Goal: Complete application form

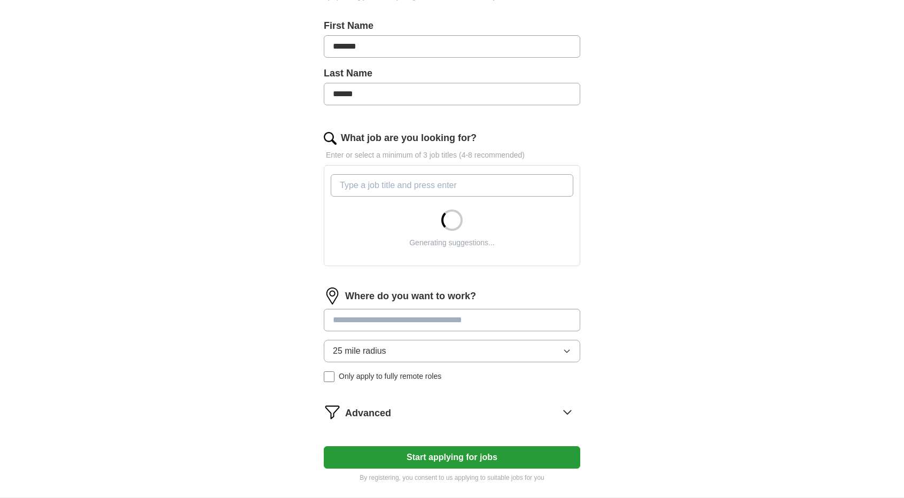
scroll to position [267, 0]
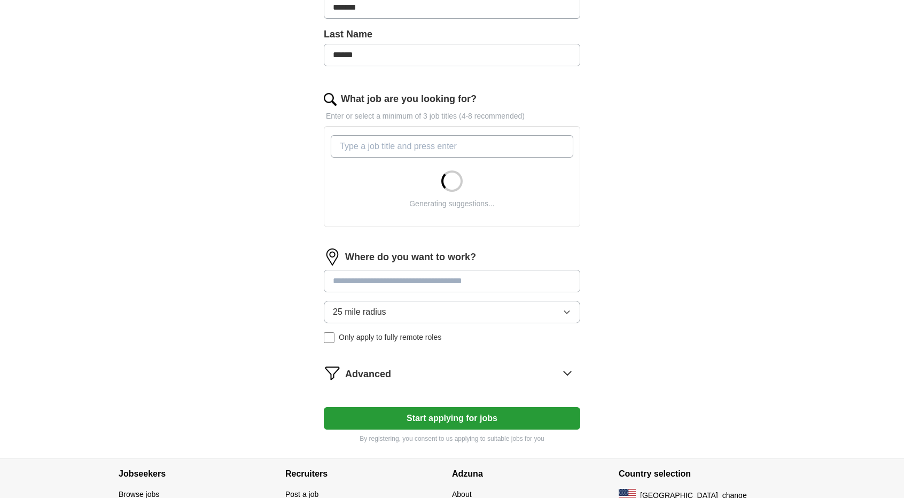
click at [429, 372] on div "Advanced" at bounding box center [462, 372] width 235 height 17
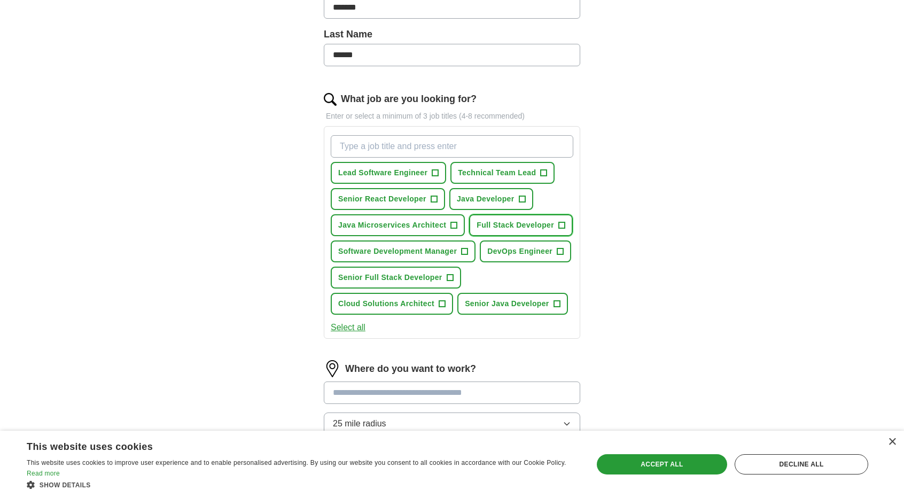
click at [490, 219] on span "Full Stack Developer" at bounding box center [514, 224] width 77 height 11
click at [556, 225] on button "Full Stack Developer ✓ ×" at bounding box center [521, 225] width 104 height 22
click at [405, 144] on input "What job are you looking for?" at bounding box center [452, 146] width 242 height 22
type input "Java Full Stack Developer"
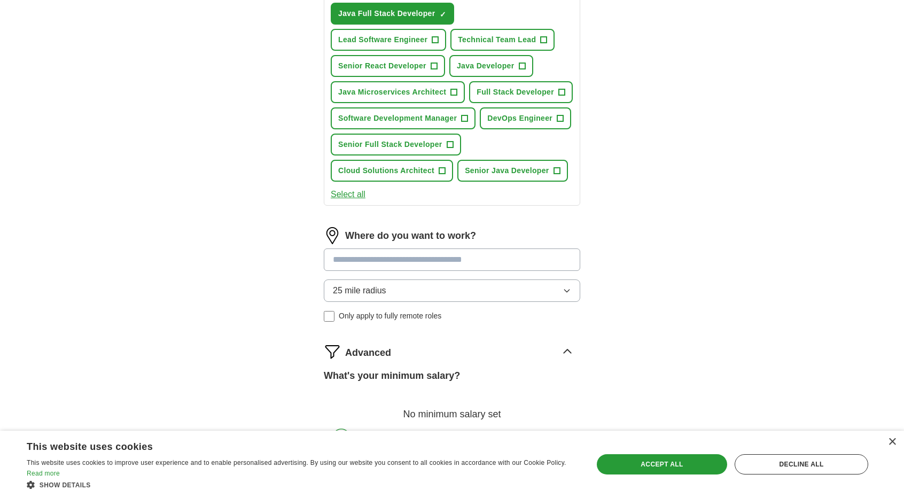
scroll to position [427, 0]
click at [428, 292] on button "25 mile radius" at bounding box center [452, 289] width 256 height 22
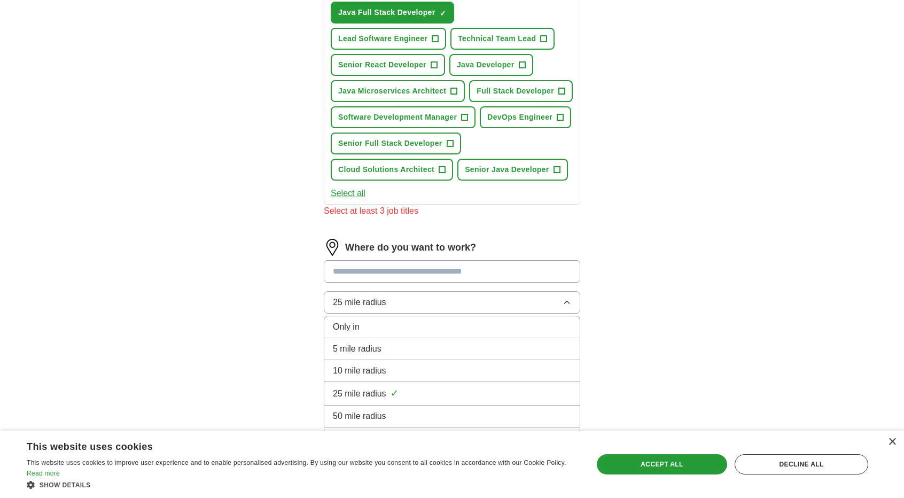
click at [417, 320] on div "Only in" at bounding box center [452, 326] width 238 height 13
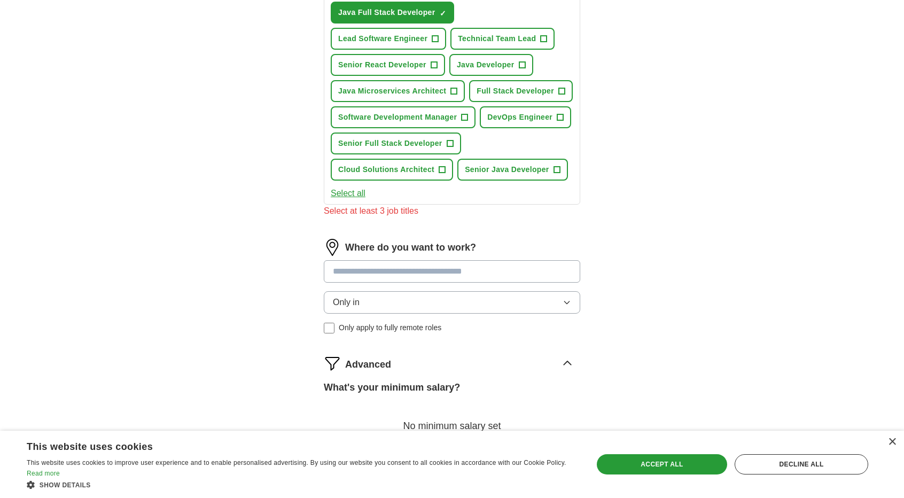
click at [422, 269] on input at bounding box center [452, 271] width 256 height 22
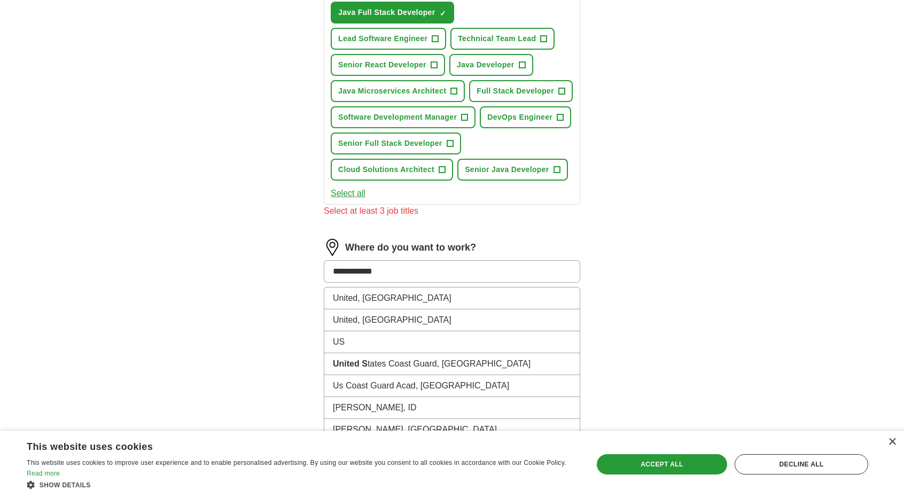
type input "**********"
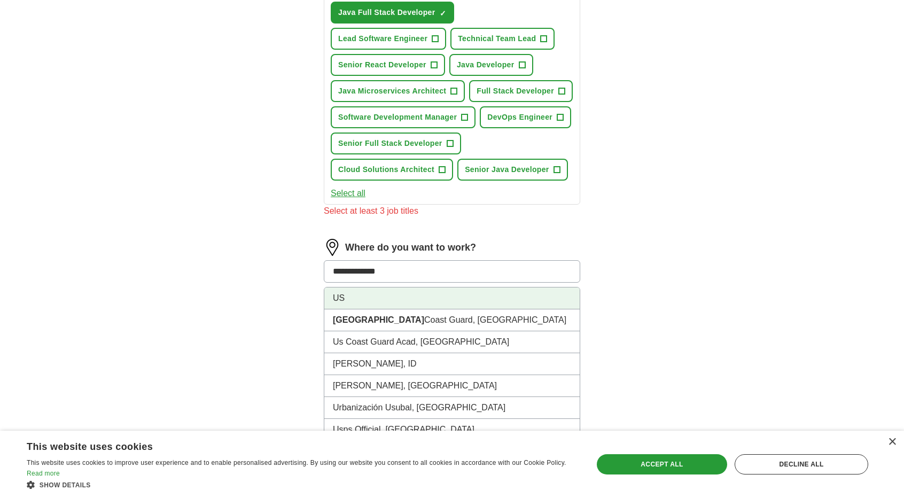
click at [534, 290] on li "US" at bounding box center [451, 298] width 255 height 22
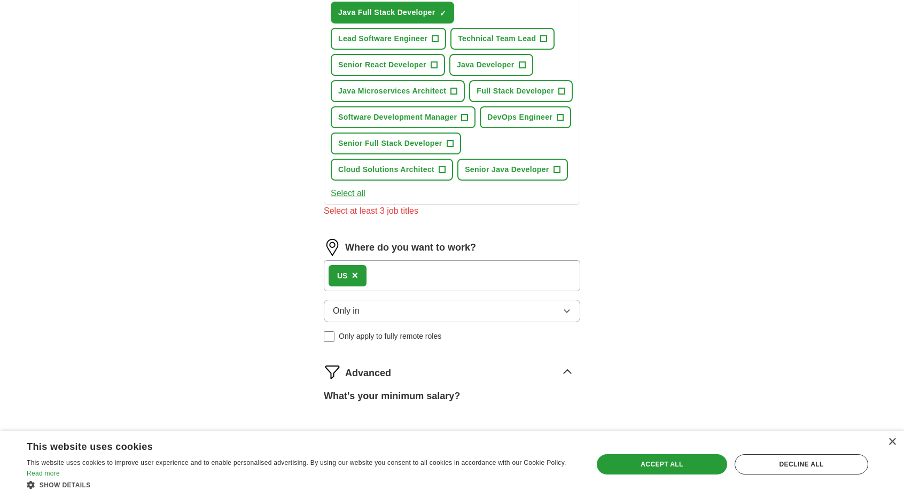
click at [712, 295] on div "ApplyIQ Let ApplyIQ do the hard work of searching and applying for jobs. Just t…" at bounding box center [452, 83] width 684 height 956
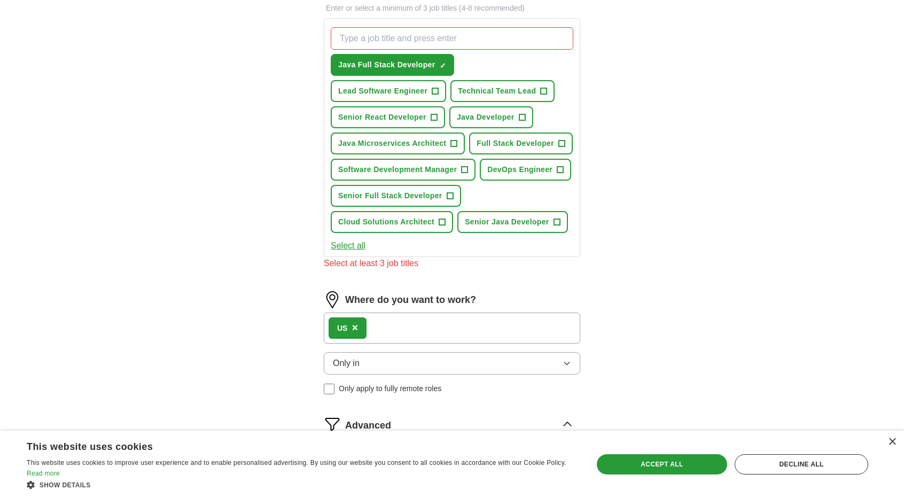
scroll to position [374, 0]
click at [520, 141] on span "Full Stack Developer" at bounding box center [514, 144] width 77 height 11
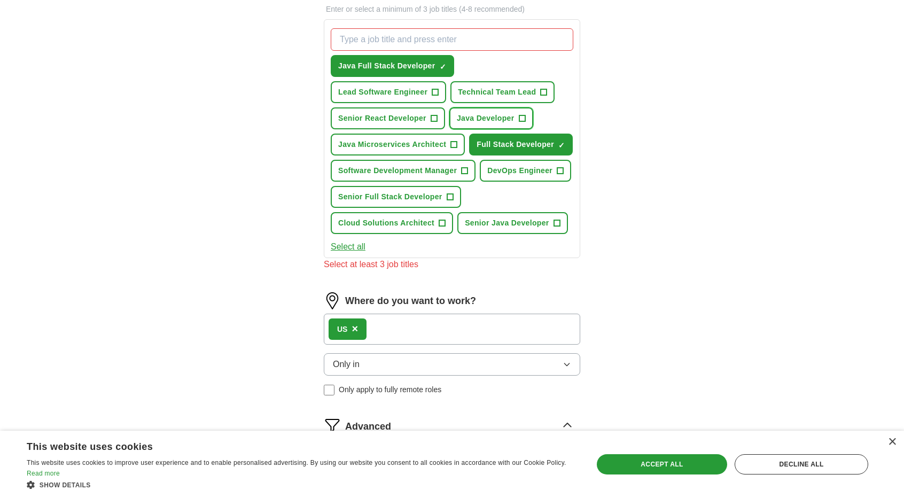
click at [507, 120] on span "Java Developer" at bounding box center [486, 118] width 58 height 11
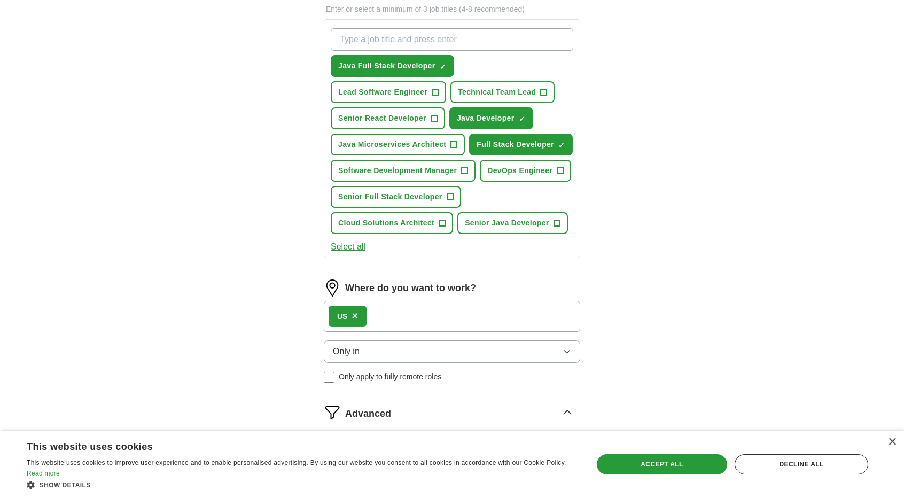
click at [692, 282] on div "ApplyIQ Let ApplyIQ do the hard work of searching and applying for jobs. Just t…" at bounding box center [452, 131] width 684 height 944
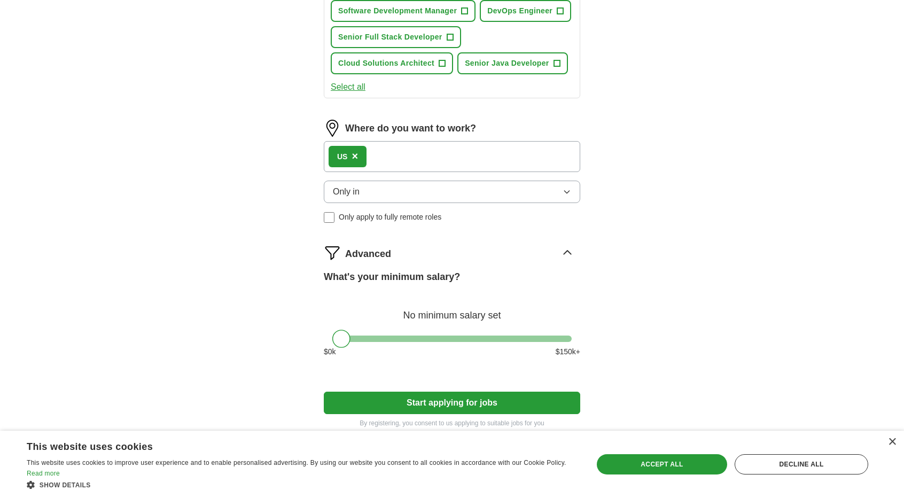
scroll to position [534, 0]
drag, startPoint x: 347, startPoint y: 340, endPoint x: 422, endPoint y: 339, distance: 74.8
click at [422, 339] on div at bounding box center [416, 338] width 18 height 18
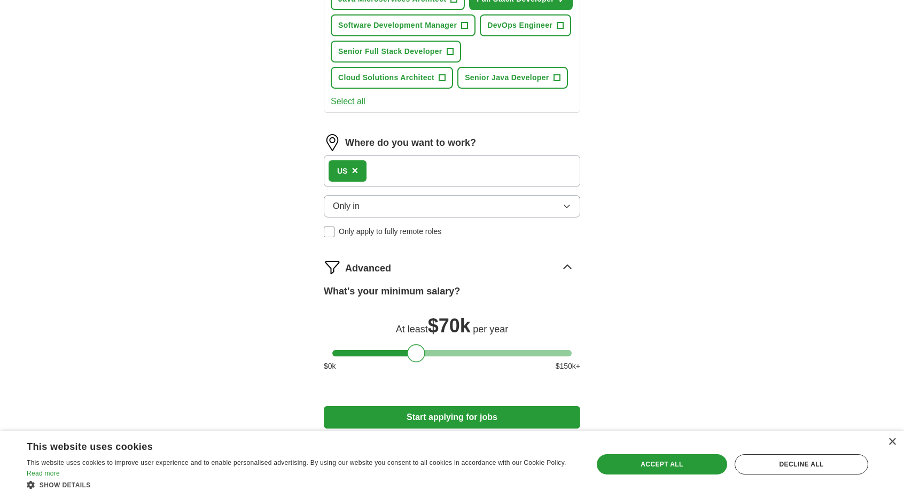
scroll to position [583, 0]
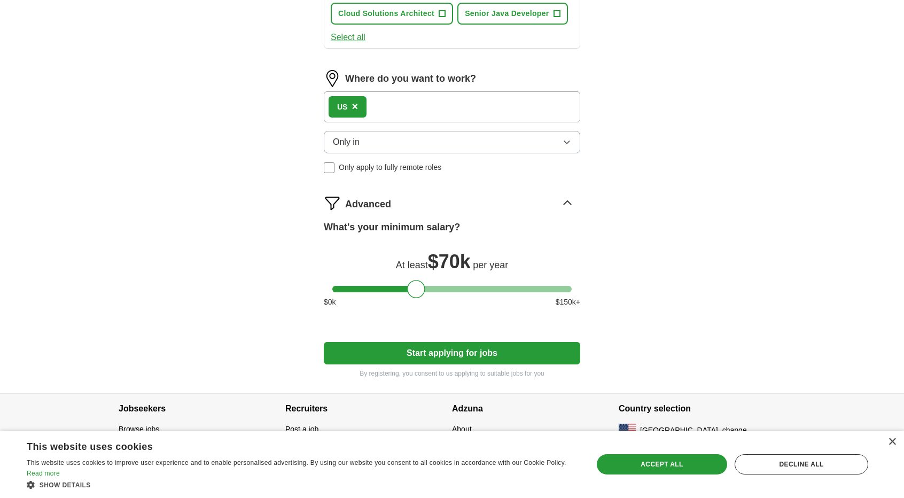
click at [549, 352] on button "Start applying for jobs" at bounding box center [452, 353] width 256 height 22
select select "**"
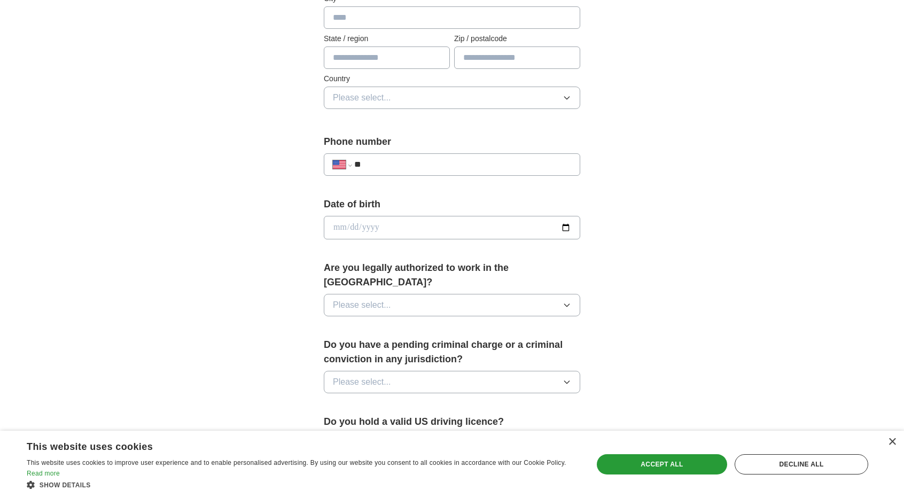
scroll to position [320, 0]
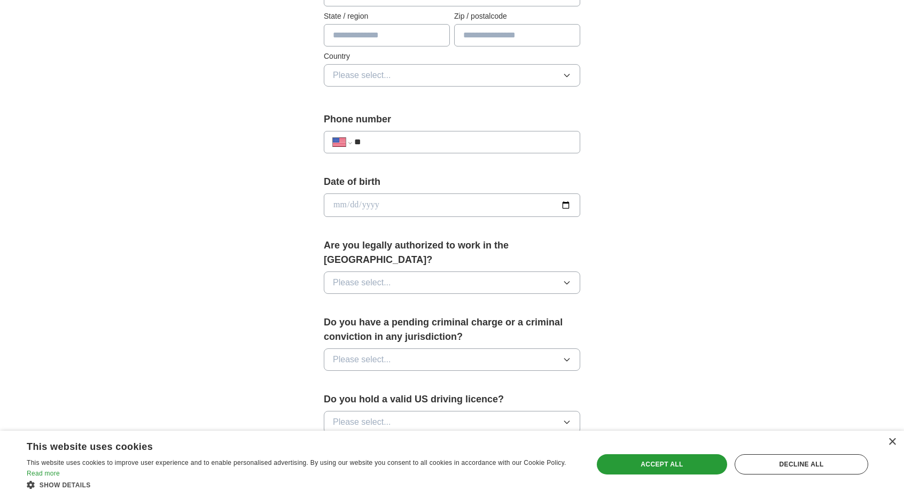
click at [427, 272] on button "Please select..." at bounding box center [452, 282] width 256 height 22
click at [393, 301] on div "Yes" at bounding box center [452, 307] width 238 height 13
click at [444, 348] on button "Please select..." at bounding box center [452, 359] width 256 height 22
drag, startPoint x: 401, startPoint y: 398, endPoint x: 418, endPoint y: 375, distance: 28.2
click at [402, 395] on li "No" at bounding box center [451, 406] width 255 height 22
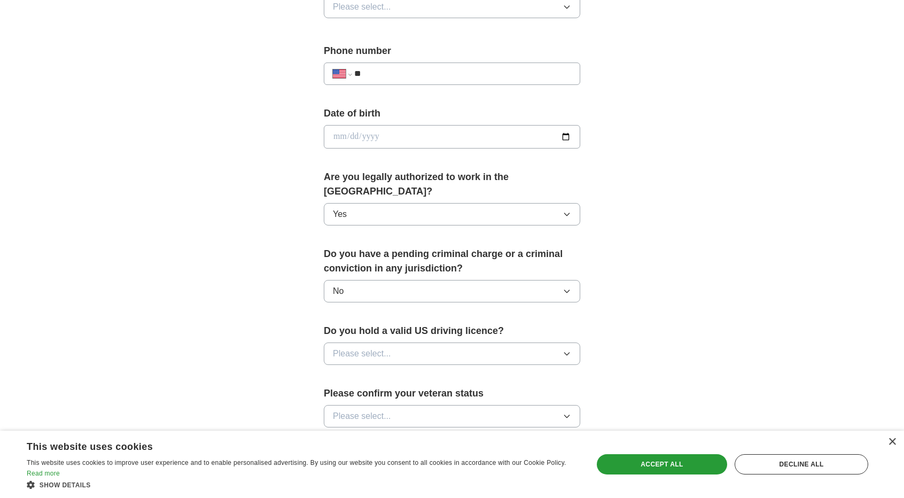
scroll to position [427, 0]
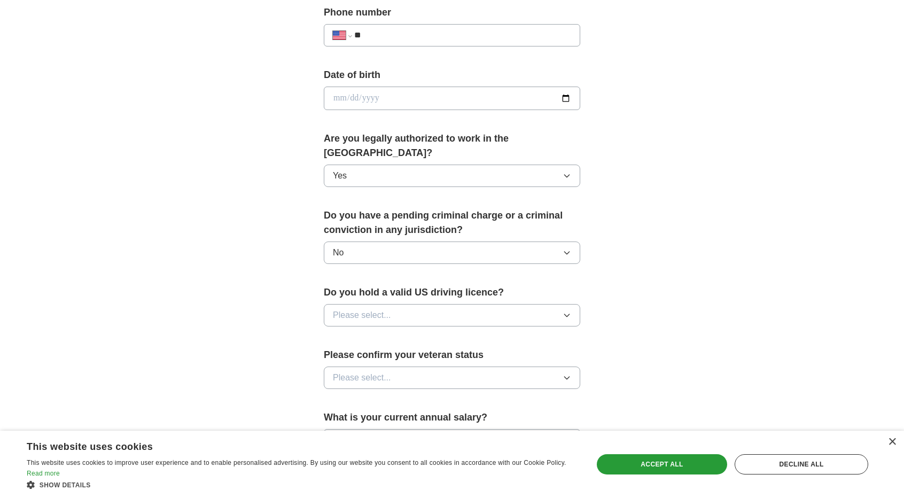
click at [434, 304] on button "Please select..." at bounding box center [452, 315] width 256 height 22
click at [395, 355] on div "No" at bounding box center [452, 361] width 238 height 13
click at [412, 366] on button "Please select..." at bounding box center [452, 377] width 256 height 22
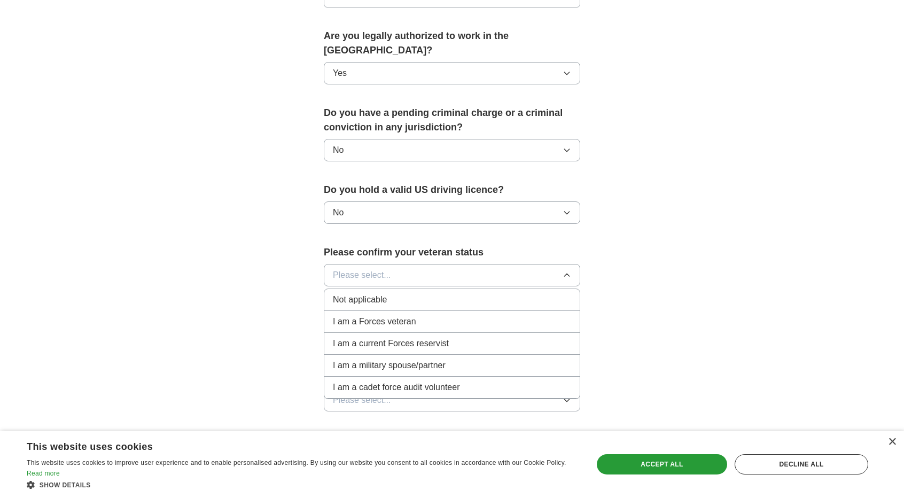
scroll to position [534, 0]
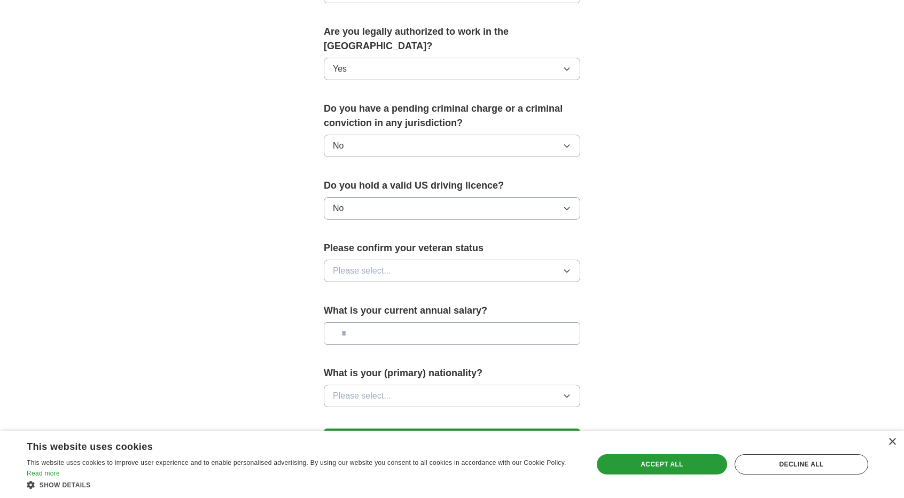
click at [411, 197] on button "No" at bounding box center [452, 208] width 256 height 22
click at [395, 226] on div "Yes" at bounding box center [452, 232] width 238 height 13
click at [398, 260] on button "Please select..." at bounding box center [452, 271] width 256 height 22
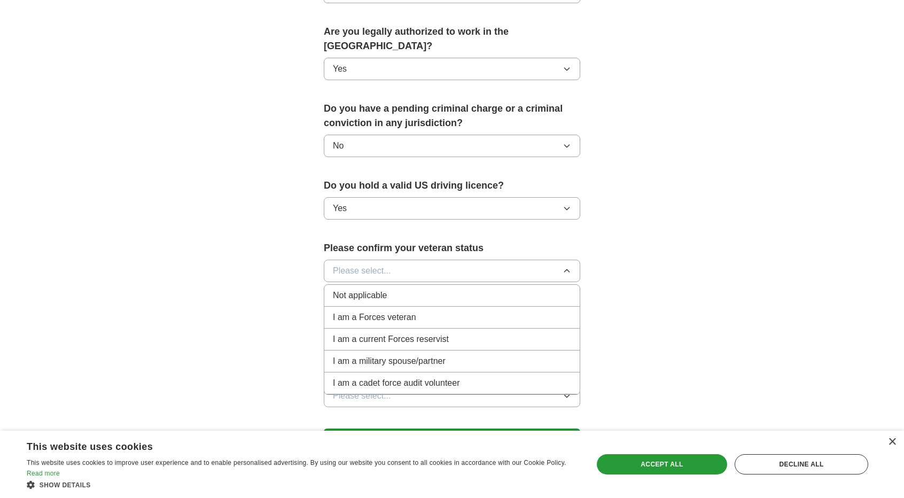
click at [399, 289] on div "Not applicable" at bounding box center [452, 295] width 238 height 13
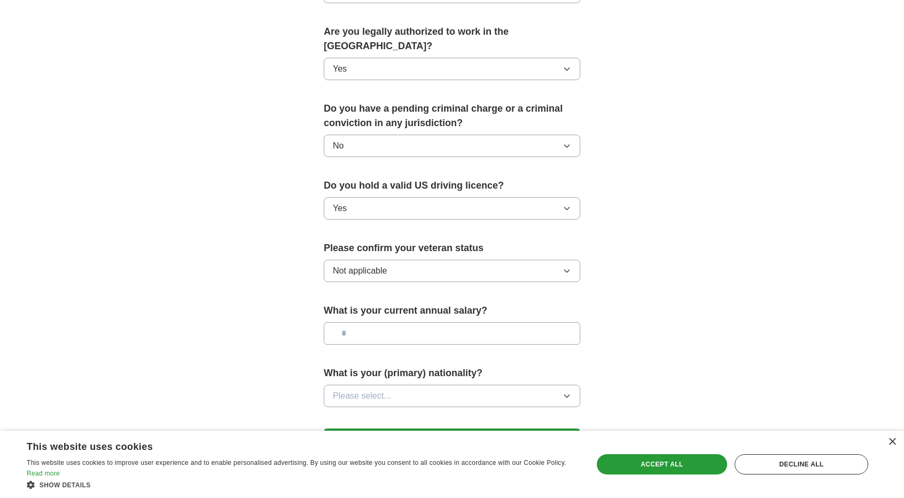
click at [404, 322] on input "text" at bounding box center [452, 333] width 256 height 22
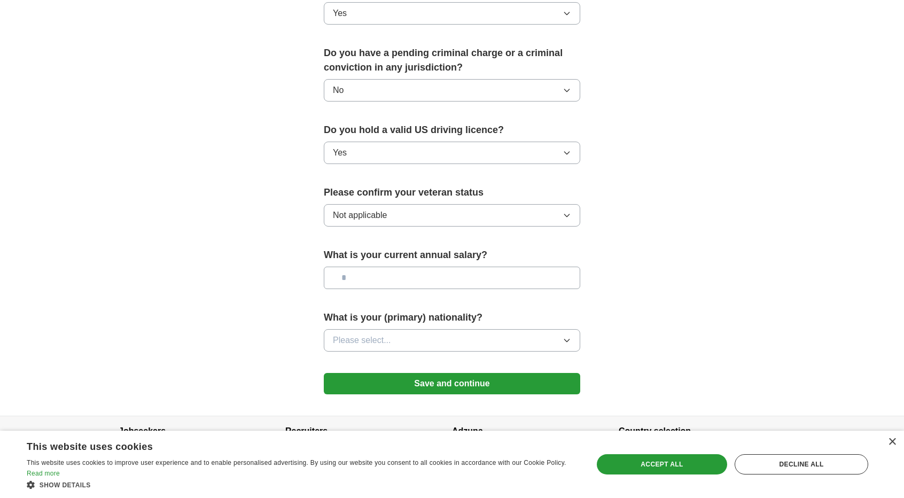
scroll to position [596, 0]
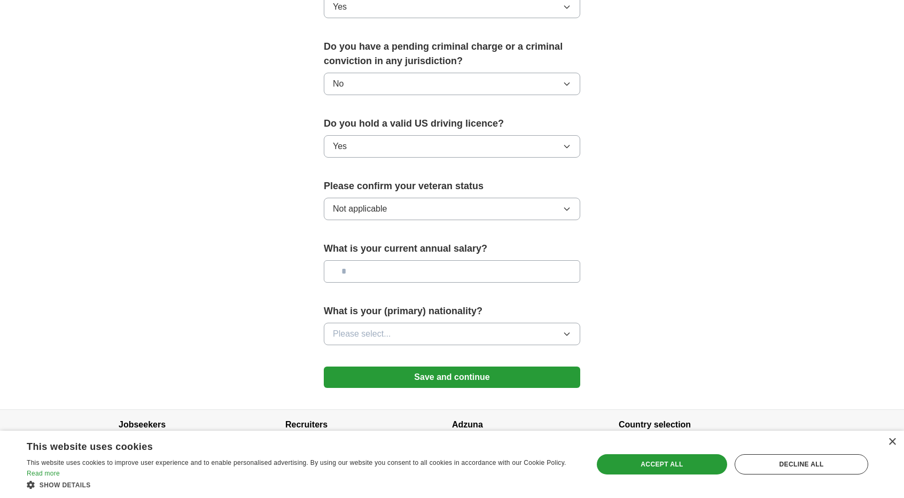
drag, startPoint x: 414, startPoint y: 305, endPoint x: 413, endPoint y: 311, distance: 6.0
click at [413, 323] on button "Please select..." at bounding box center [452, 334] width 256 height 22
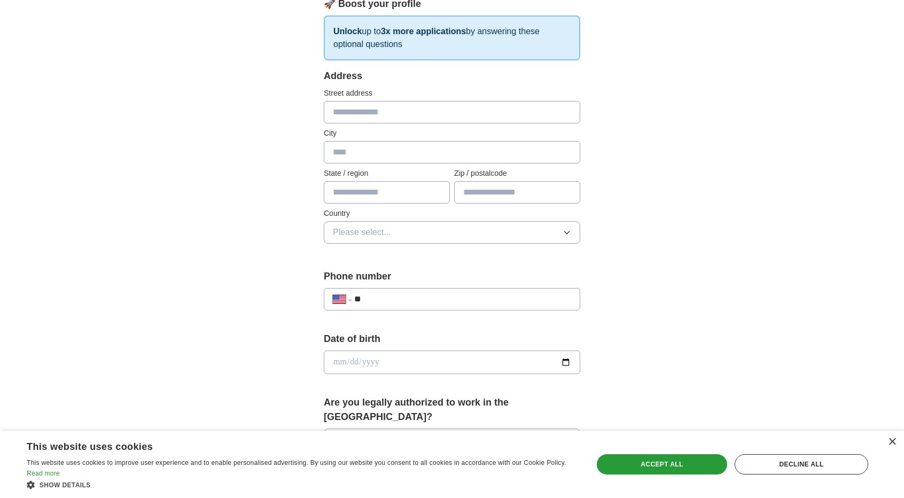
scroll to position [169, 0]
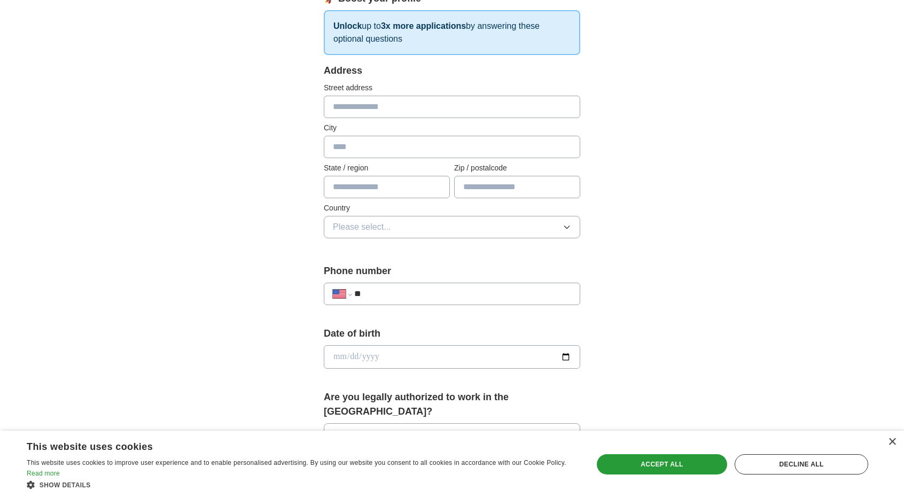
click at [403, 287] on input "**" at bounding box center [462, 293] width 217 height 13
click at [400, 115] on input "text" at bounding box center [452, 107] width 256 height 22
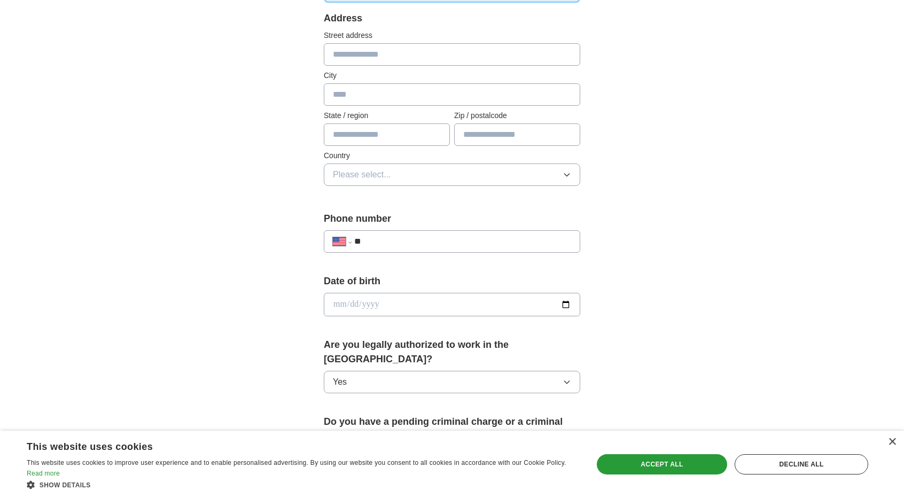
scroll to position [222, 0]
click at [483, 177] on button "Please select..." at bounding box center [452, 173] width 256 height 22
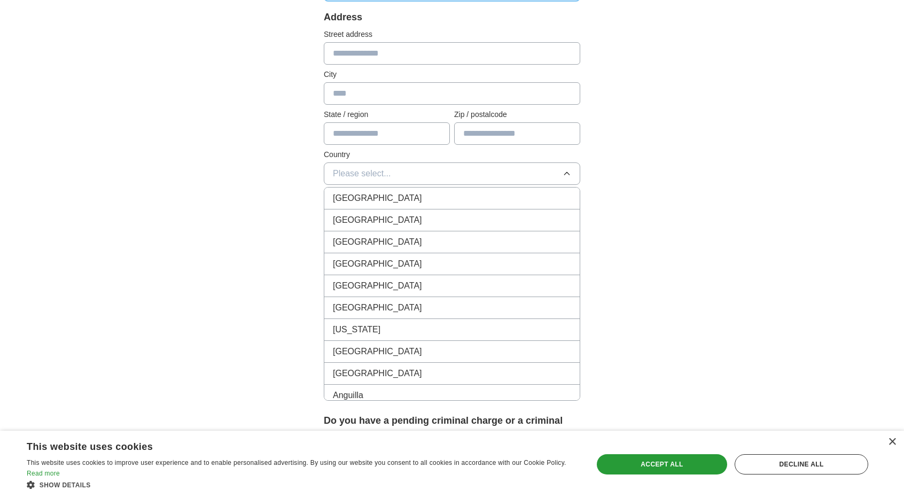
click at [430, 221] on div "[GEOGRAPHIC_DATA]" at bounding box center [452, 220] width 238 height 13
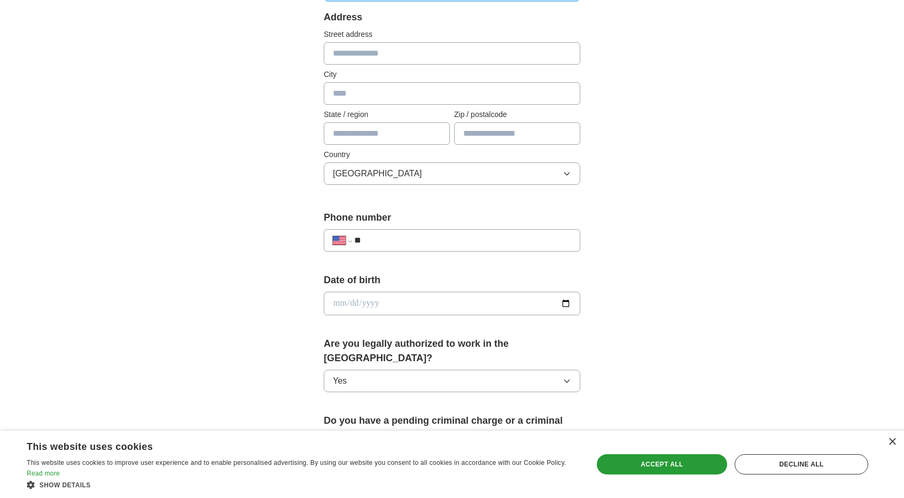
click at [489, 132] on input "text" at bounding box center [517, 133] width 126 height 22
type input "*****"
click at [395, 134] on input "text" at bounding box center [387, 133] width 126 height 22
type input "*****"
click at [799, 249] on div "**********" at bounding box center [452, 296] width 904 height 972
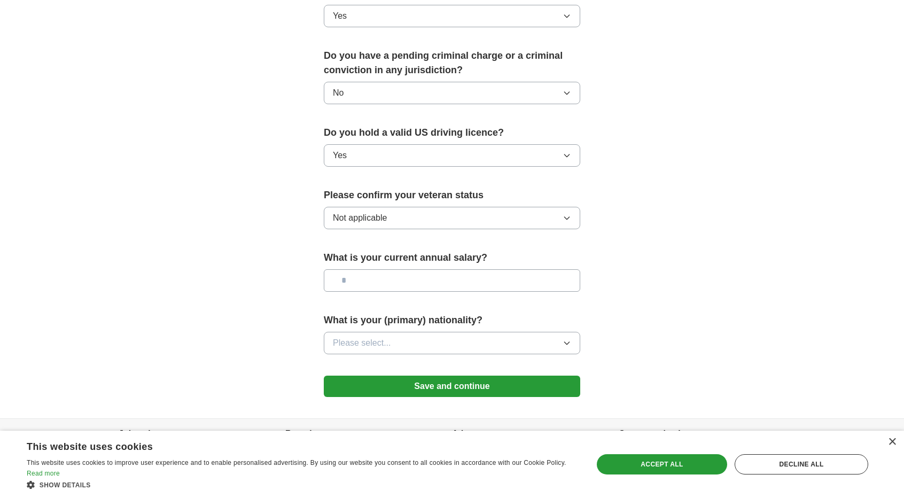
scroll to position [596, 0]
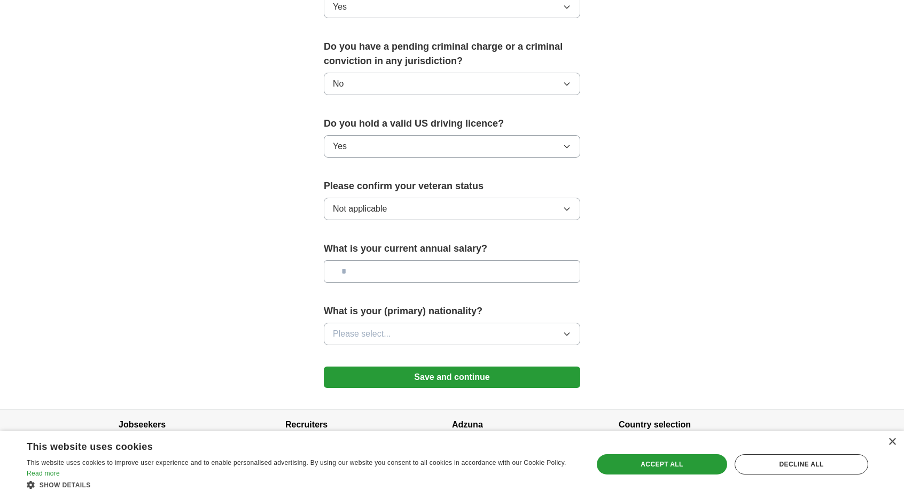
click at [517, 366] on button "Save and continue" at bounding box center [452, 376] width 256 height 21
